Goal: Transaction & Acquisition: Purchase product/service

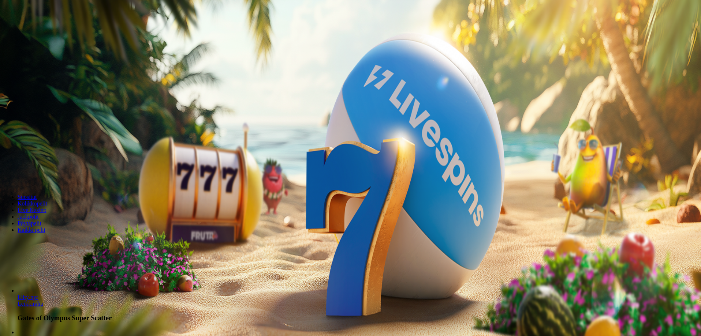
drag, startPoint x: 412, startPoint y: 102, endPoint x: 354, endPoint y: 88, distance: 60.5
click at [340, 153] on div "*** € €" at bounding box center [350, 163] width 695 height 21
click at [55, 153] on input "***" at bounding box center [29, 156] width 52 height 7
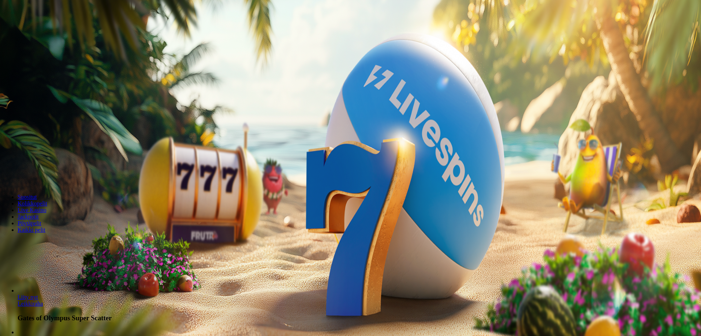
click at [55, 153] on input "***" at bounding box center [29, 156] width 52 height 7
type input "*"
type input "**"
click at [38, 175] on span "Talleta ja pelaa" at bounding box center [22, 177] width 33 height 5
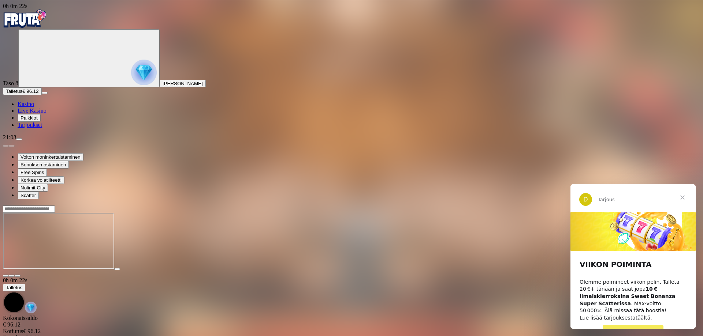
click at [683, 199] on span "Sulje" at bounding box center [682, 197] width 26 height 26
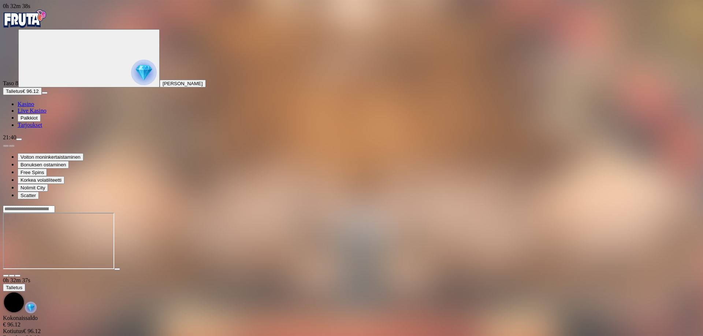
click at [47, 20] on img "Primary" at bounding box center [25, 19] width 44 height 18
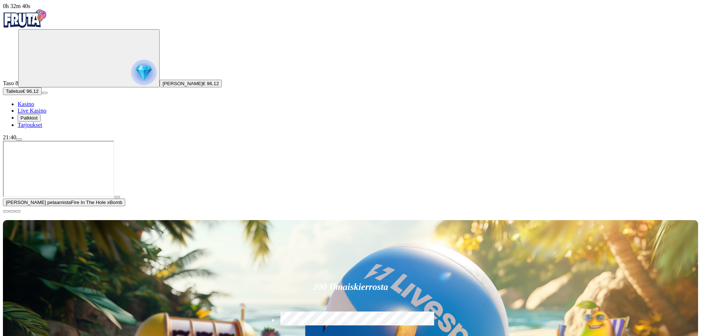
click at [41, 19] on img "Primary" at bounding box center [25, 19] width 44 height 18
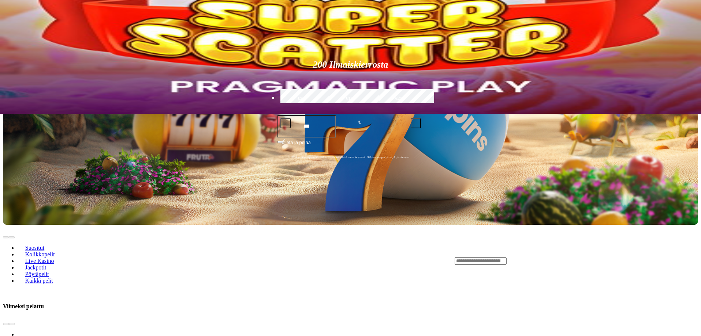
scroll to position [146, 0]
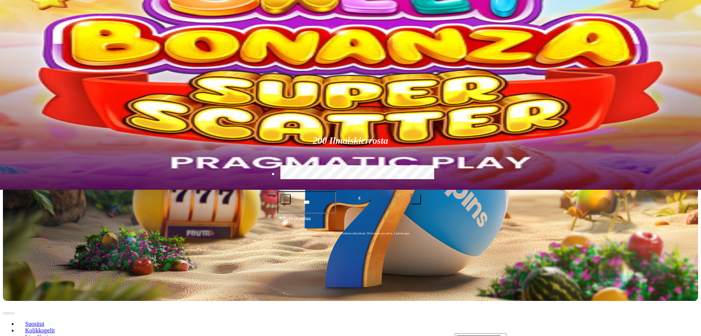
click at [507, 334] on input "Search" at bounding box center [481, 337] width 52 height 7
type input "*******"
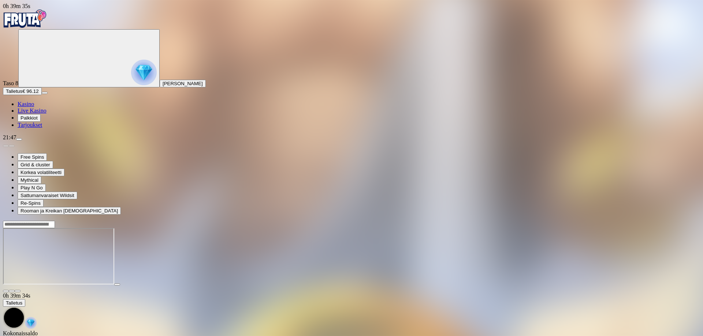
click at [42, 128] on div "Taso 8 Aaro Eemeli Arvila Talletus € 96.12 Kasino Live Kasino Palkkiot Tarjouks…" at bounding box center [351, 78] width 697 height 99
click at [22, 94] on span "Talletus" at bounding box center [14, 91] width 16 height 5
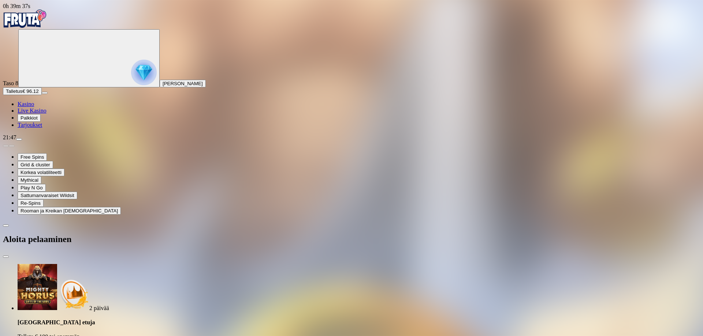
drag, startPoint x: 137, startPoint y: 158, endPoint x: 78, endPoint y: 160, distance: 58.2
click at [78, 160] on div "0h 39m 37s Taso 8 Aaro Eemeli Arvila Talletus € 96.12 Kasino Live Kasino Palkki…" at bounding box center [351, 342] width 697 height 679
type input "*"
click at [33, 62] on icon "Primary" at bounding box center [76, 57] width 110 height 55
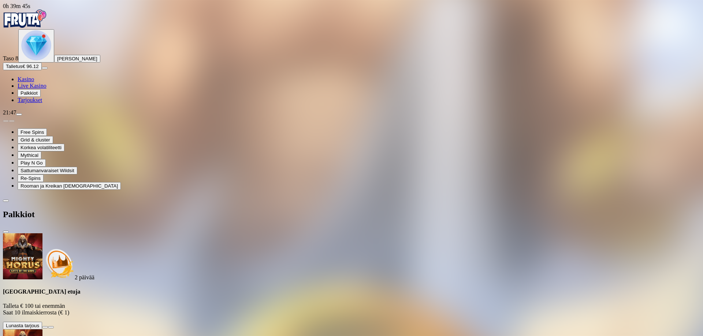
click at [38, 19] on img "Primary" at bounding box center [25, 19] width 44 height 18
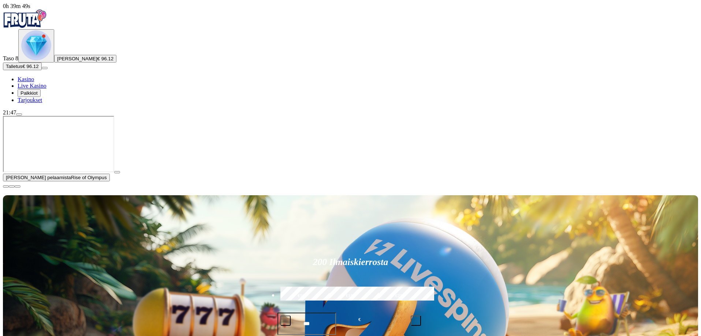
click at [19, 115] on span "menu icon" at bounding box center [19, 115] width 0 height 0
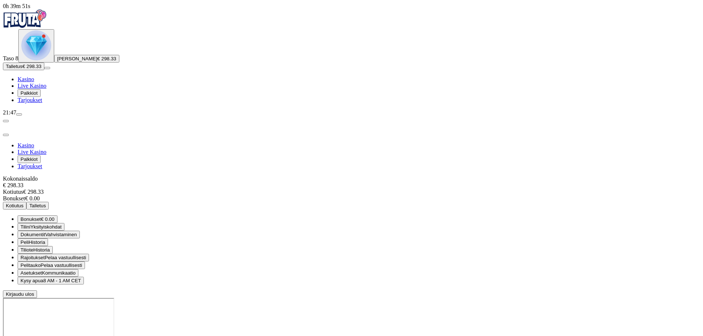
click at [26, 202] on button "Kotiutus" at bounding box center [14, 206] width 23 height 8
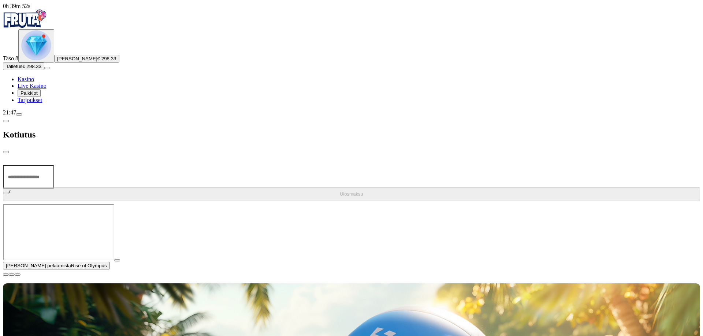
click at [54, 165] on input "number" at bounding box center [28, 176] width 51 height 23
type input "***"
click at [340, 191] on span "Ulosmaksu" at bounding box center [351, 193] width 23 height 5
click at [6, 152] on span "close icon" at bounding box center [6, 152] width 0 height 0
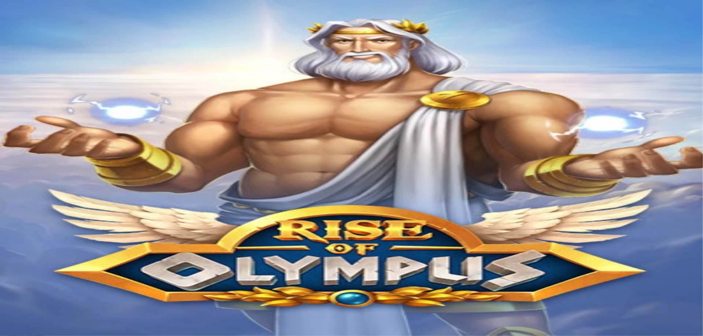
click at [38, 19] on img "Primary" at bounding box center [25, 19] width 44 height 18
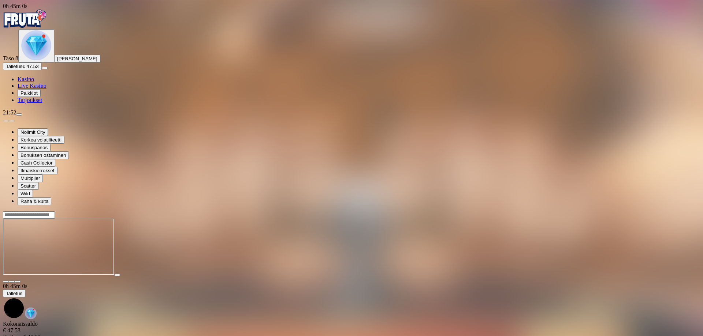
click at [44, 60] on img "Primary" at bounding box center [36, 45] width 30 height 30
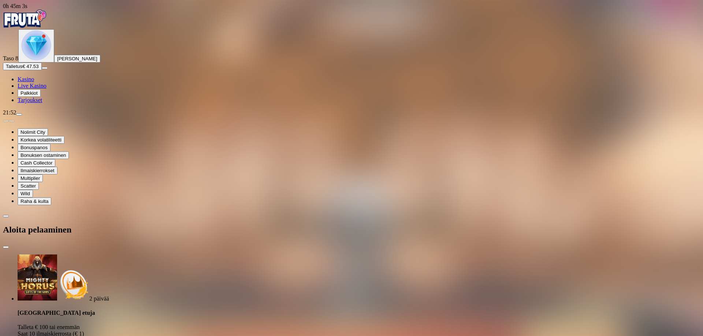
click at [243, 211] on div "Aloita pelaaminen" at bounding box center [351, 230] width 697 height 38
click at [250, 211] on div "Aloita pelaaminen" at bounding box center [351, 230] width 697 height 38
click at [6, 247] on span "close icon" at bounding box center [6, 247] width 0 height 0
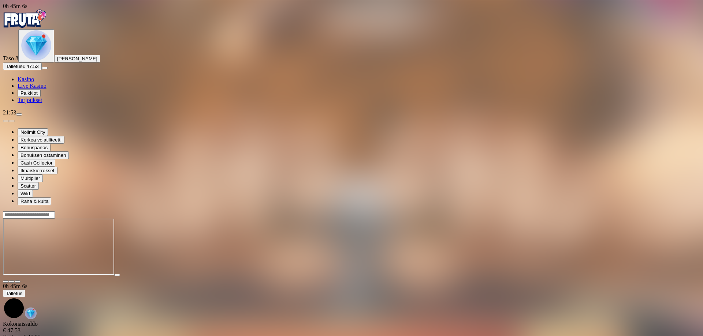
click at [37, 60] on img "Primary" at bounding box center [36, 45] width 30 height 30
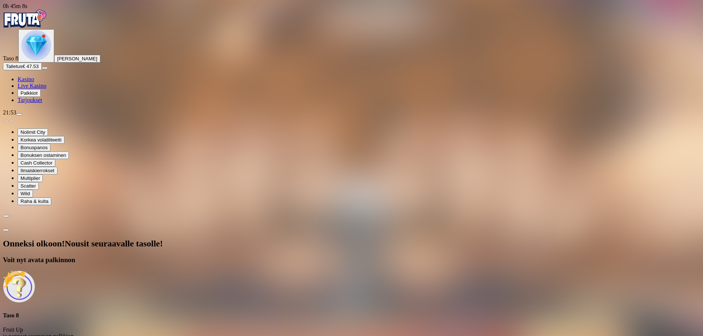
click at [165, 313] on h4 "Taso 8" at bounding box center [351, 316] width 697 height 7
